Goal: Task Accomplishment & Management: Use online tool/utility

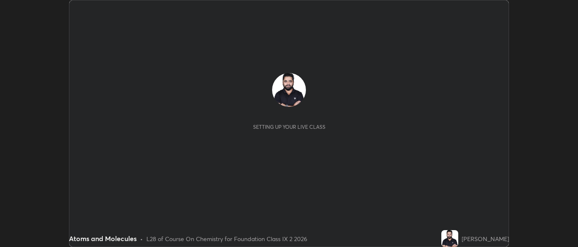
scroll to position [247, 577]
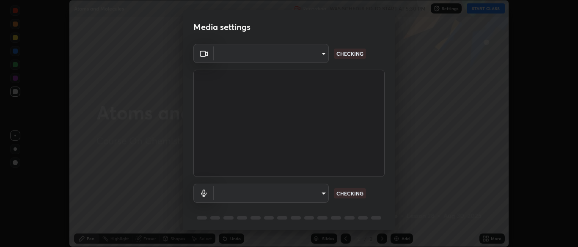
type input "7313fd45585aed834b6f1a7d948f9442f2d18b60722b63004f182b92f655e9b8"
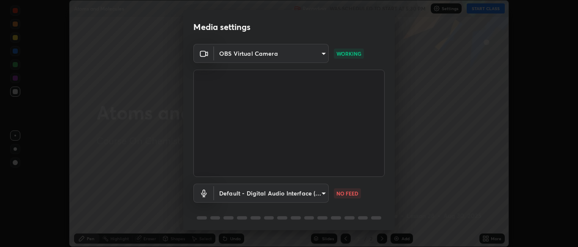
click at [304, 193] on body "Erase all Atoms and Molecules Recording WAS SCHEDULED TO START AT 5:30 PM Setti…" at bounding box center [289, 123] width 578 height 247
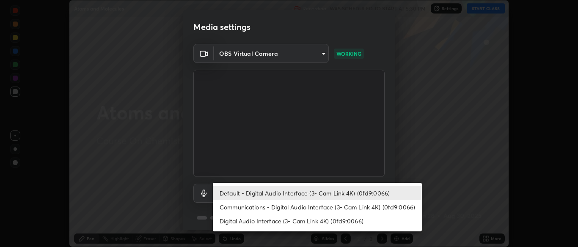
click at [311, 206] on li "Communications - Digital Audio Interface (3- Cam Link 4K) (0fd9:0066)" at bounding box center [317, 207] width 209 height 14
type input "communications"
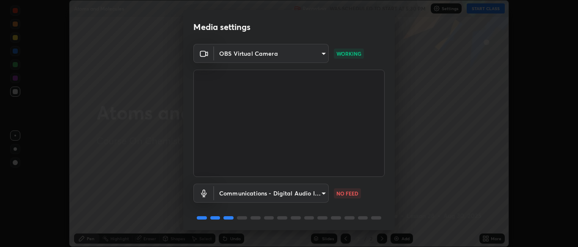
scroll to position [30, 0]
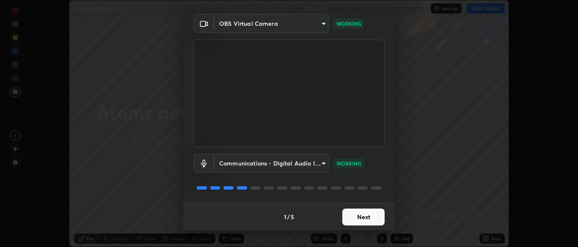
click at [365, 225] on button "Next" at bounding box center [363, 217] width 42 height 17
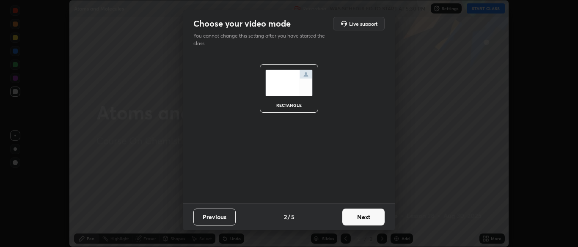
scroll to position [0, 0]
click at [366, 220] on button "Next" at bounding box center [363, 217] width 42 height 17
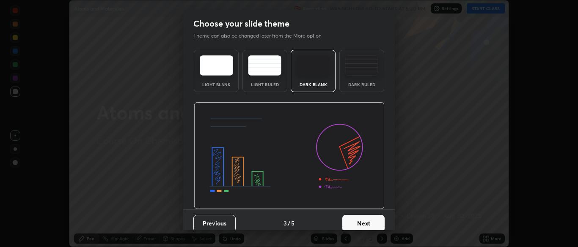
click at [357, 86] on div "Dark Ruled" at bounding box center [362, 84] width 34 height 4
click at [367, 226] on button "Next" at bounding box center [363, 223] width 42 height 17
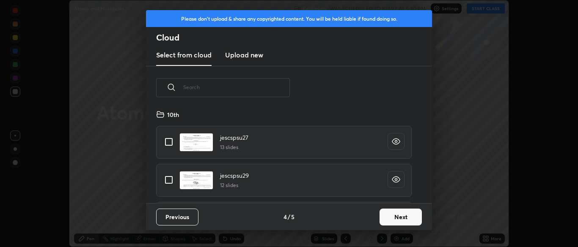
click at [386, 218] on button "Next" at bounding box center [400, 217] width 42 height 17
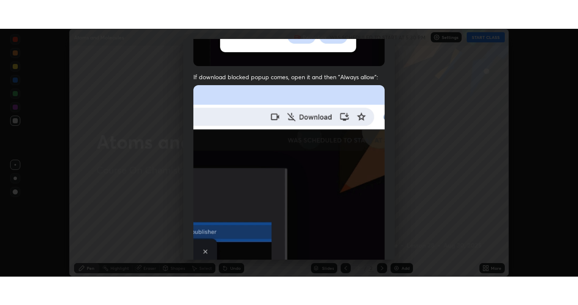
scroll to position [203, 0]
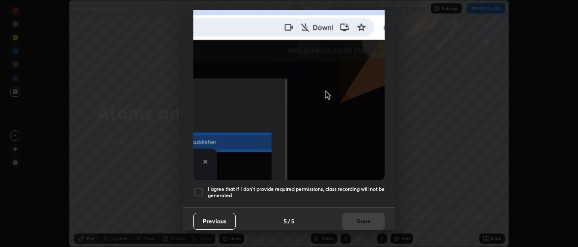
click at [351, 194] on h5 "I agree that if I don't provide required permissions, class recording will not …" at bounding box center [296, 192] width 177 height 13
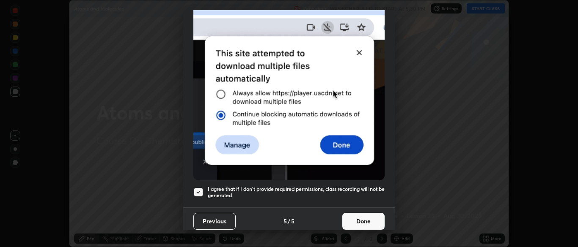
click at [363, 217] on button "Done" at bounding box center [363, 221] width 42 height 17
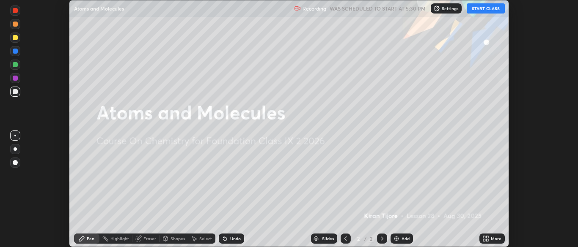
click at [483, 11] on button "START CLASS" at bounding box center [486, 8] width 38 height 10
click at [487, 237] on icon at bounding box center [487, 237] width 2 height 2
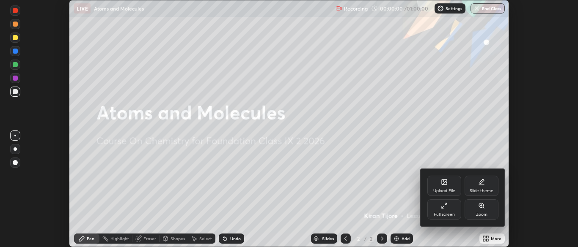
click at [437, 211] on div "Full screen" at bounding box center [444, 210] width 34 height 20
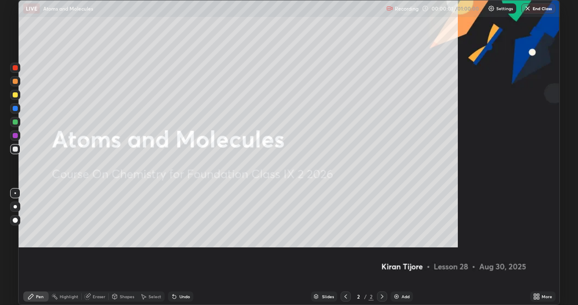
scroll to position [305, 578]
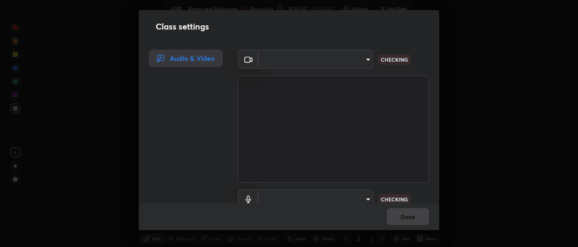
type input "7313fd45585aed834b6f1a7d948f9442f2d18b60722b63004f182b92f655e9b8"
type input "communications"
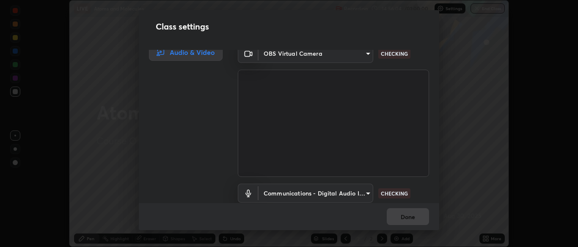
scroll to position [5, 0]
click at [365, 194] on body "Erase all LIVE Atoms and Molecules Recording 14:56:08 / 01:00:00 Settings End C…" at bounding box center [289, 123] width 578 height 247
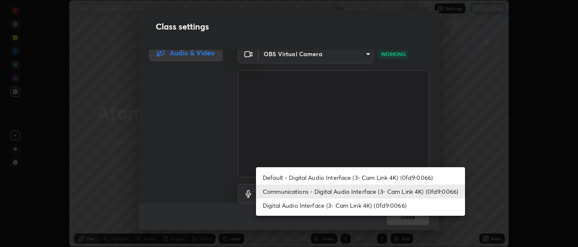
scroll to position [8, 0]
click at [346, 179] on li "Default - Digital Audio Interface (3- Cam Link 4K) (0fd9:0066)" at bounding box center [360, 178] width 209 height 14
type input "default"
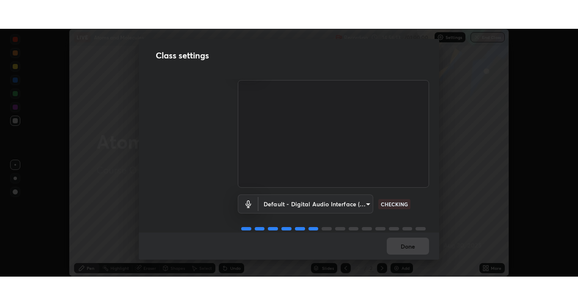
scroll to position [27, 0]
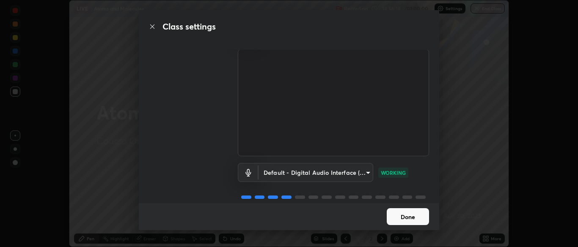
click at [412, 217] on button "Done" at bounding box center [408, 217] width 42 height 17
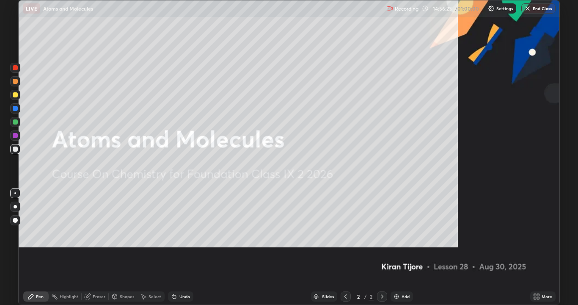
scroll to position [305, 578]
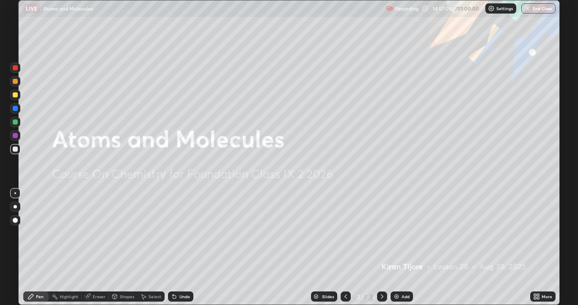
click at [399, 247] on div "Add" at bounding box center [401, 296] width 22 height 10
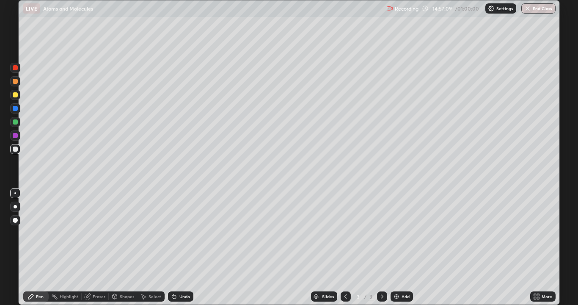
click at [17, 96] on div at bounding box center [15, 94] width 5 height 5
click at [14, 150] on div at bounding box center [15, 148] width 5 height 5
click at [16, 98] on div at bounding box center [15, 95] width 10 height 10
click at [17, 153] on div at bounding box center [15, 149] width 10 height 10
click at [179, 247] on div "Undo" at bounding box center [184, 296] width 11 height 4
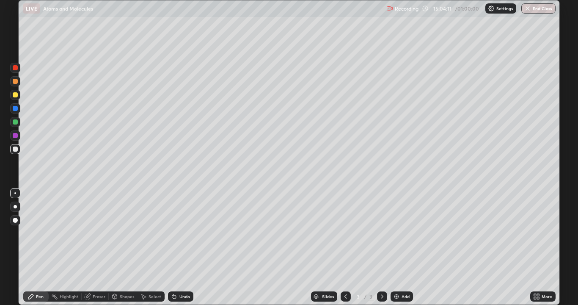
click at [183, 247] on div "Undo" at bounding box center [184, 296] width 11 height 4
click at [185, 247] on div "Undo" at bounding box center [184, 296] width 11 height 4
click at [184, 247] on div "Undo" at bounding box center [184, 296] width 11 height 4
click at [394, 247] on img at bounding box center [396, 296] width 7 height 7
click at [16, 96] on div at bounding box center [15, 94] width 5 height 5
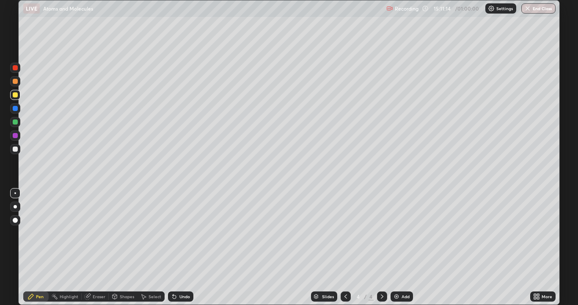
click at [102, 247] on div "Eraser" at bounding box center [99, 296] width 13 height 4
click at [30, 247] on icon at bounding box center [30, 296] width 7 height 7
click at [16, 149] on div at bounding box center [15, 148] width 5 height 5
click at [15, 93] on div at bounding box center [15, 94] width 5 height 5
click at [398, 247] on img at bounding box center [396, 296] width 7 height 7
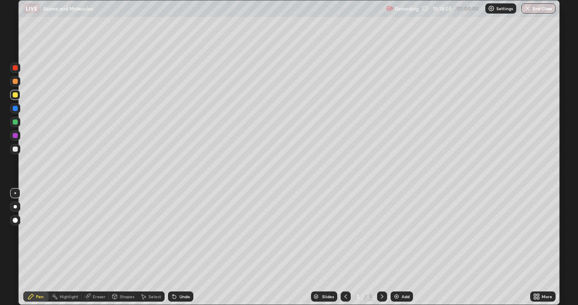
click at [16, 146] on div at bounding box center [15, 148] width 5 height 5
click at [182, 247] on div "Undo" at bounding box center [184, 296] width 11 height 4
click at [399, 247] on div "Add" at bounding box center [401, 296] width 22 height 10
click at [16, 121] on div at bounding box center [15, 121] width 5 height 5
click at [15, 148] on div at bounding box center [15, 148] width 5 height 5
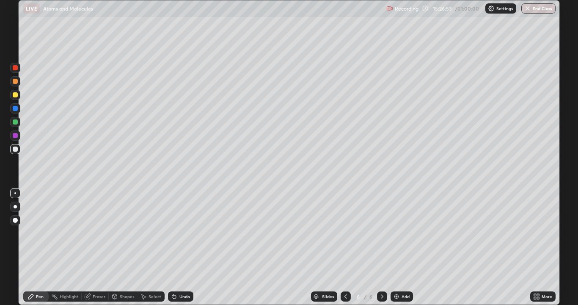
click at [181, 247] on div "Undo" at bounding box center [184, 296] width 11 height 4
click at [183, 247] on div "Undo" at bounding box center [184, 296] width 11 height 4
click at [185, 247] on div "Undo" at bounding box center [184, 296] width 11 height 4
click at [398, 247] on img at bounding box center [396, 296] width 7 height 7
click at [17, 96] on div at bounding box center [15, 94] width 5 height 5
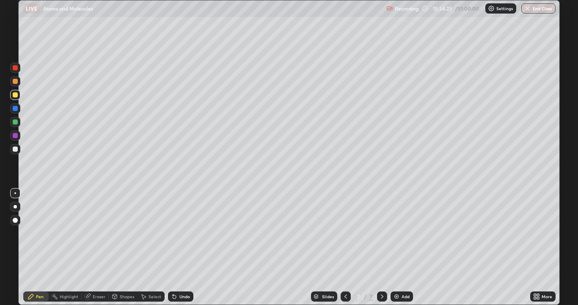
click at [15, 150] on div at bounding box center [15, 148] width 5 height 5
click at [184, 247] on div "Undo" at bounding box center [184, 296] width 11 height 4
click at [395, 247] on img at bounding box center [396, 296] width 7 height 7
click at [540, 10] on button "End Class" at bounding box center [538, 8] width 34 height 10
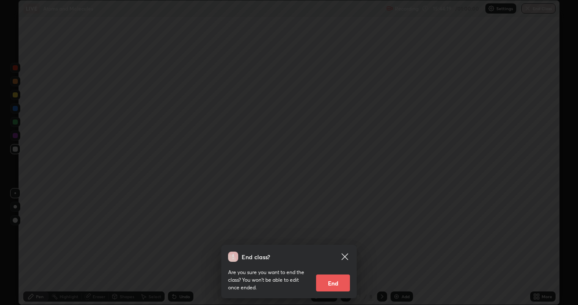
click at [345, 247] on button "End" at bounding box center [333, 282] width 34 height 17
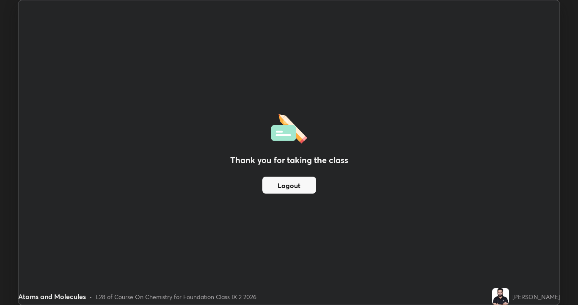
click at [305, 186] on button "Logout" at bounding box center [289, 184] width 54 height 17
